Goal: Transaction & Acquisition: Purchase product/service

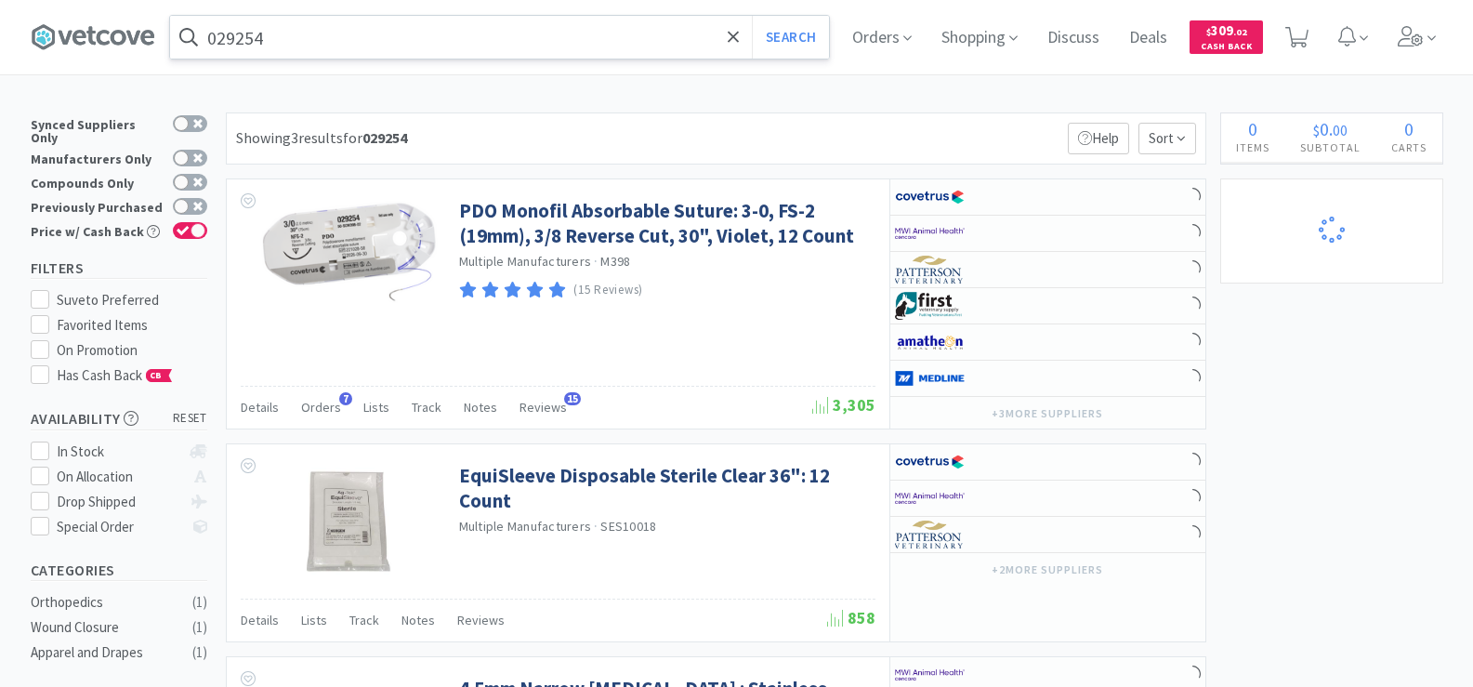
click at [337, 46] on input "029254" at bounding box center [499, 37] width 659 height 43
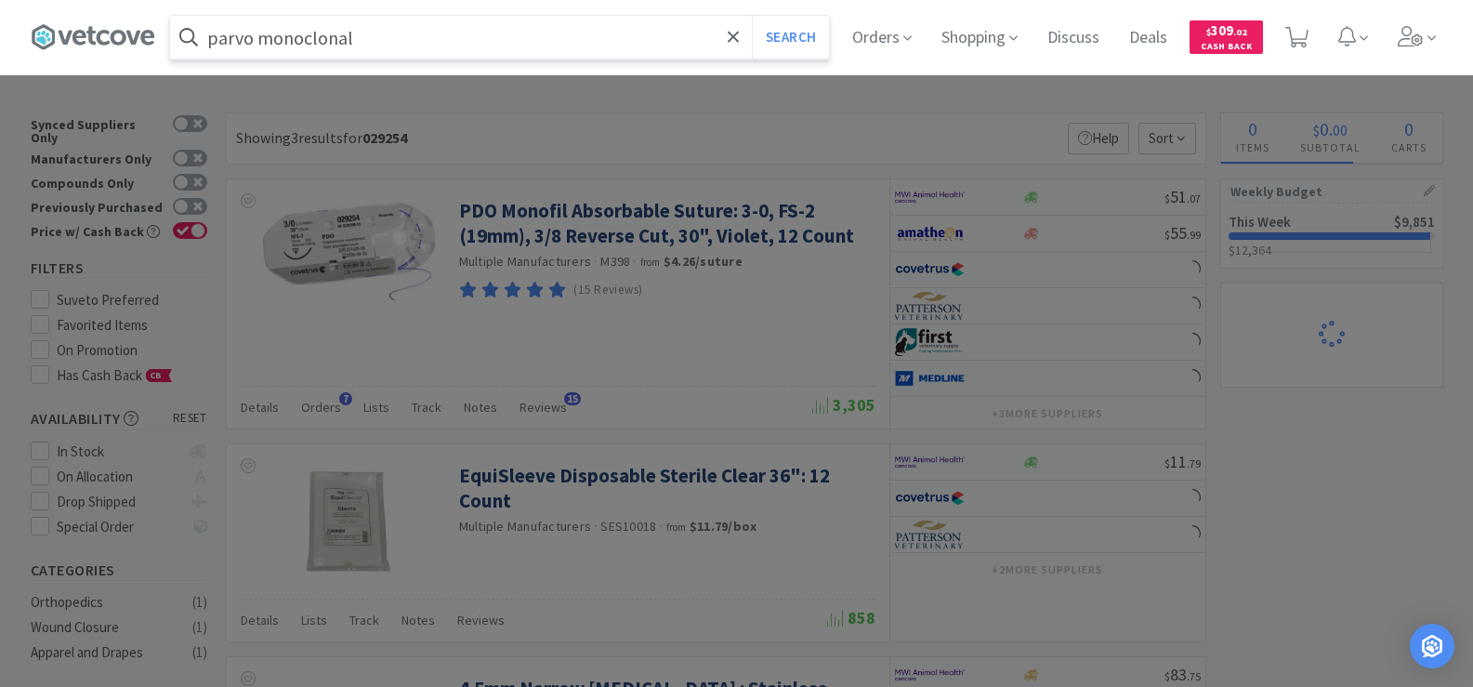
type input "parvo monoclonal"
click at [752, 16] on button "Search" at bounding box center [790, 37] width 77 height 43
select select "1"
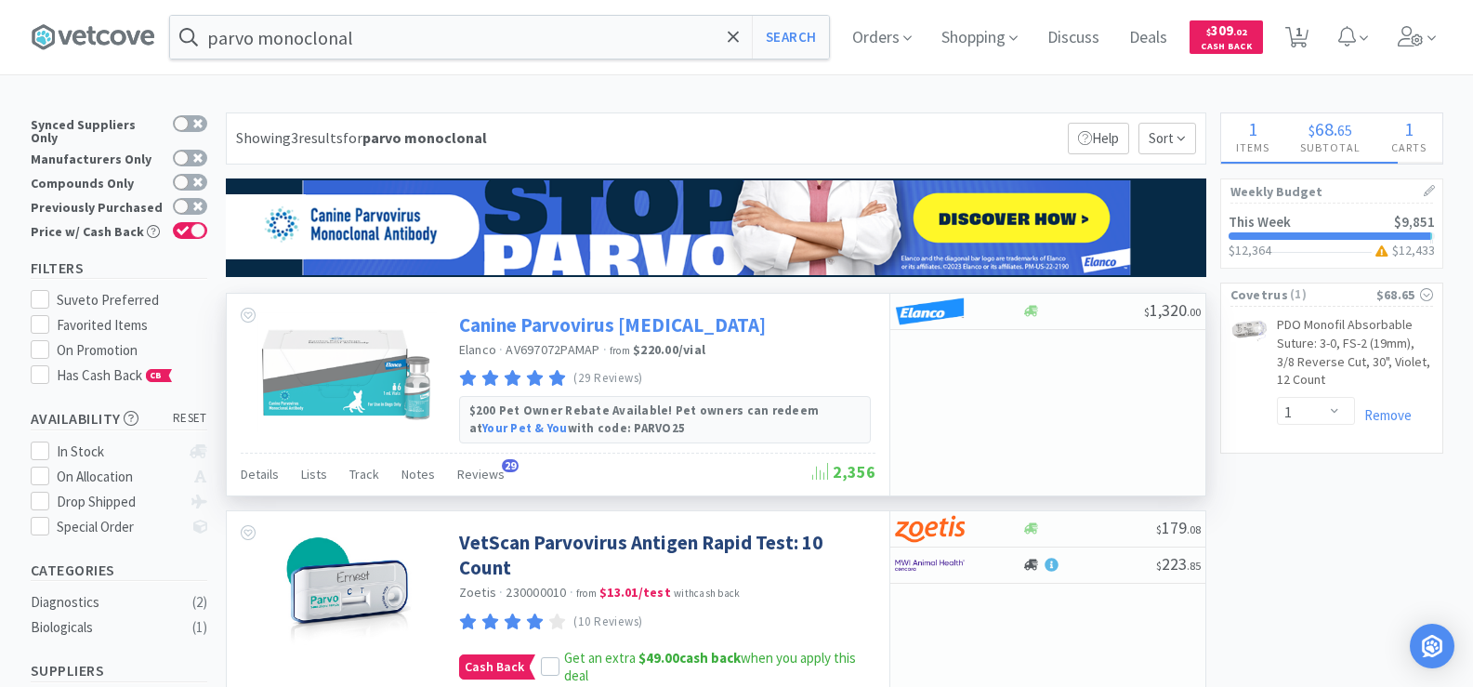
click at [672, 322] on link "Canine Parvovirus [MEDICAL_DATA]" at bounding box center [612, 324] width 307 height 25
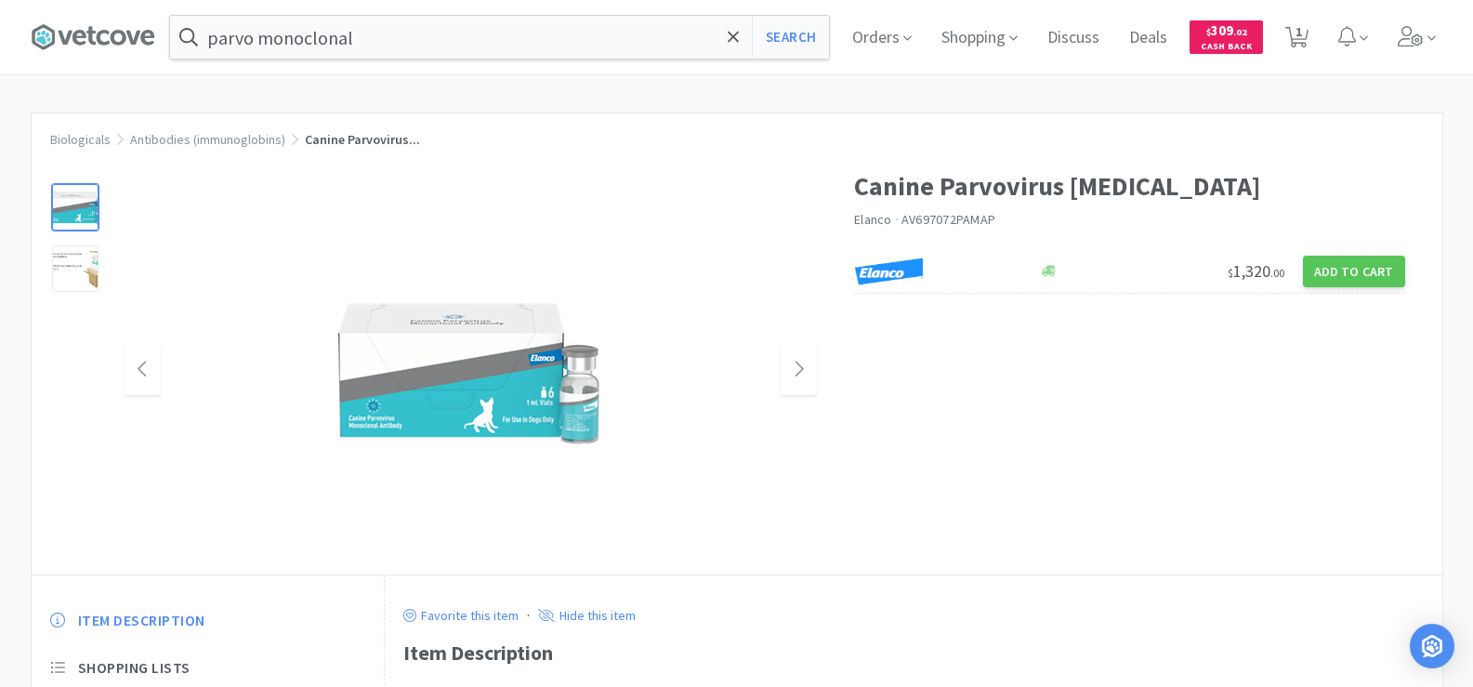
click at [561, 405] on img at bounding box center [470, 370] width 279 height 189
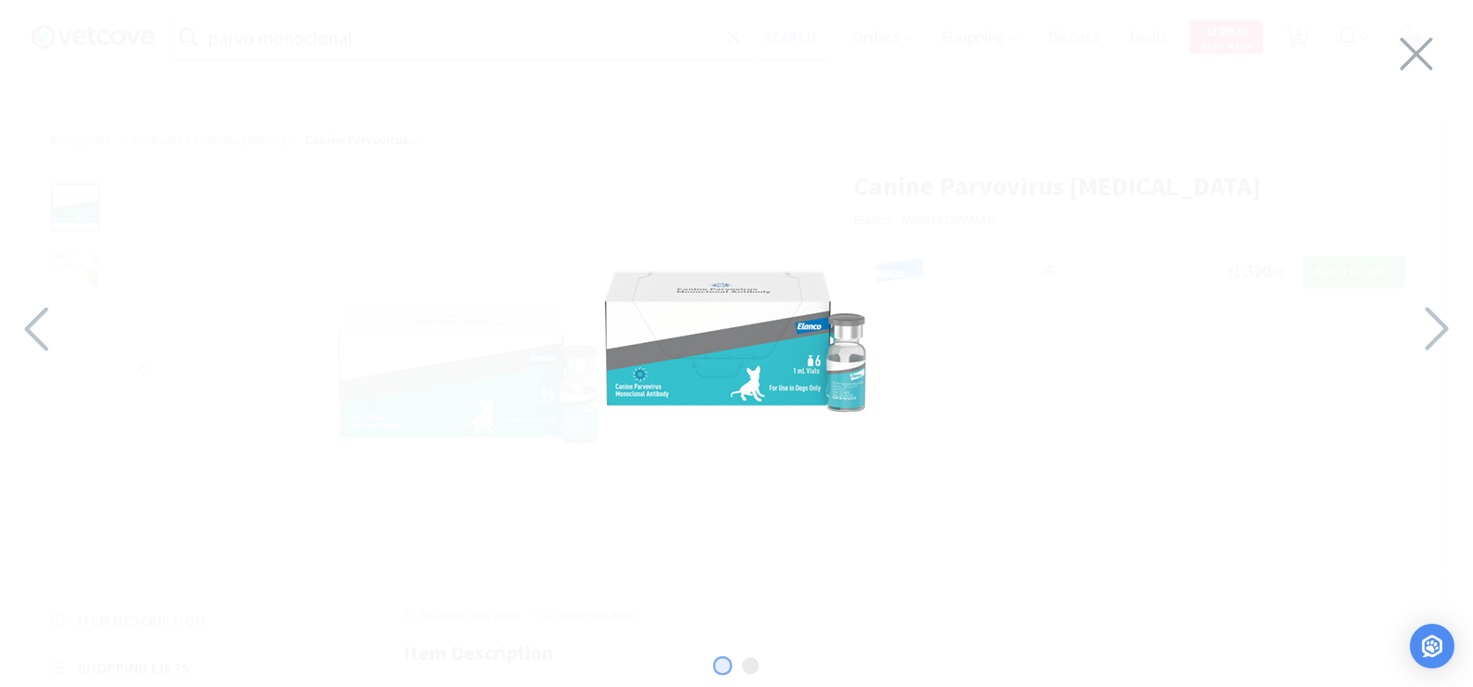
click at [730, 366] on img at bounding box center [737, 338] width 279 height 189
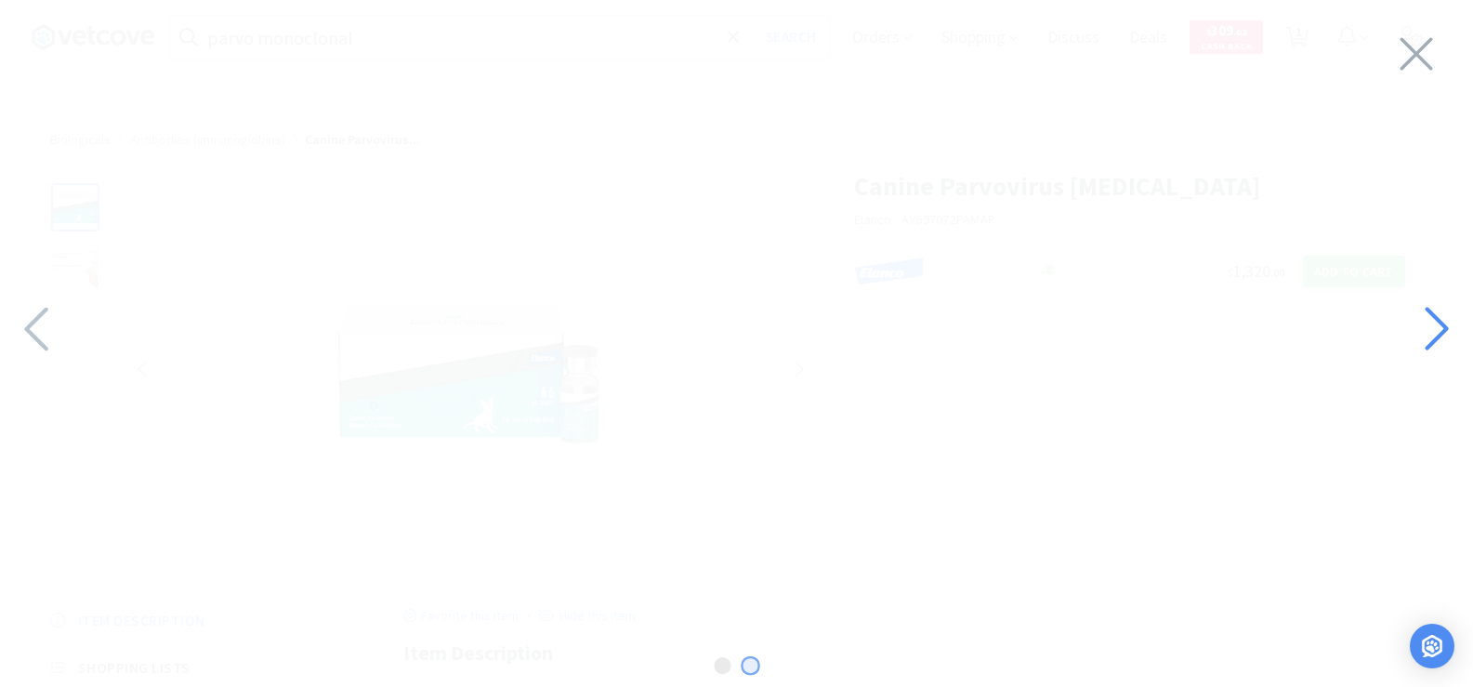
click at [1442, 350] on icon at bounding box center [1436, 328] width 40 height 63
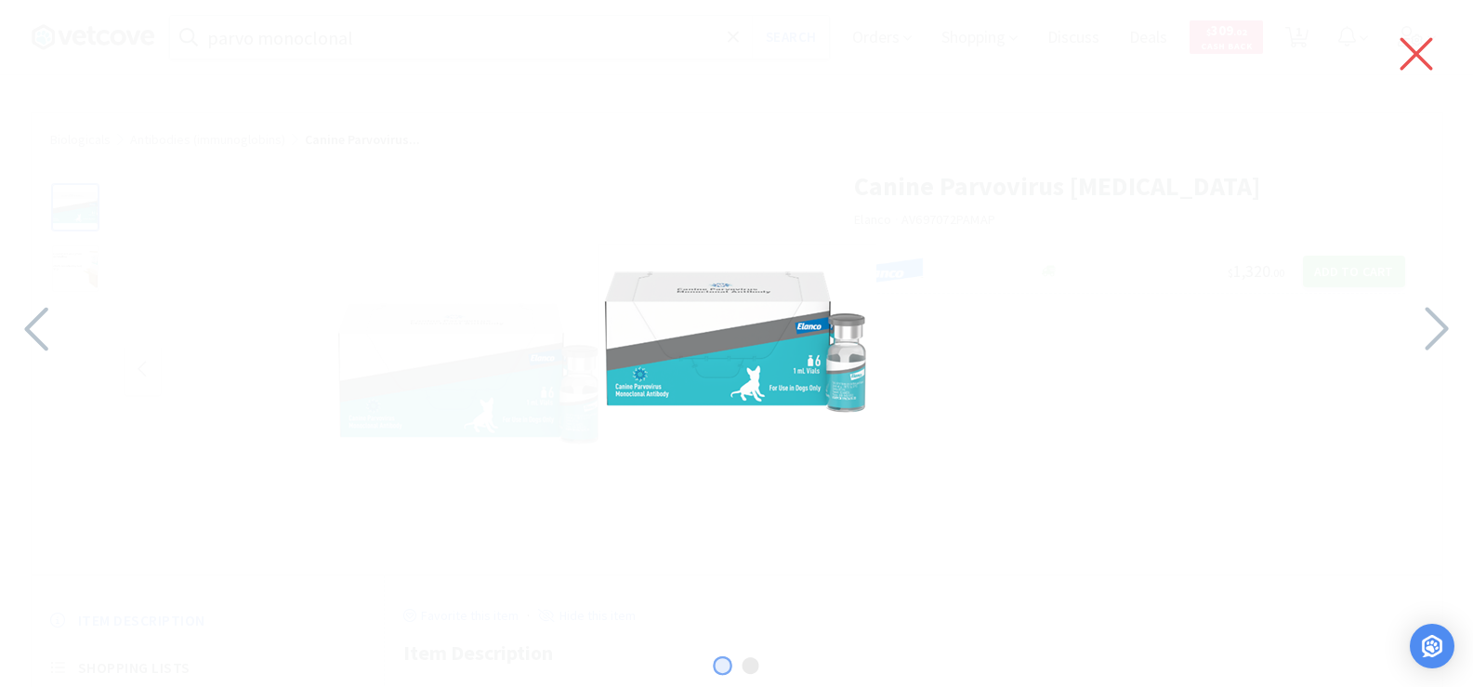
click at [1410, 59] on icon at bounding box center [1417, 54] width 33 height 33
